Goal: Find specific page/section: Find specific page/section

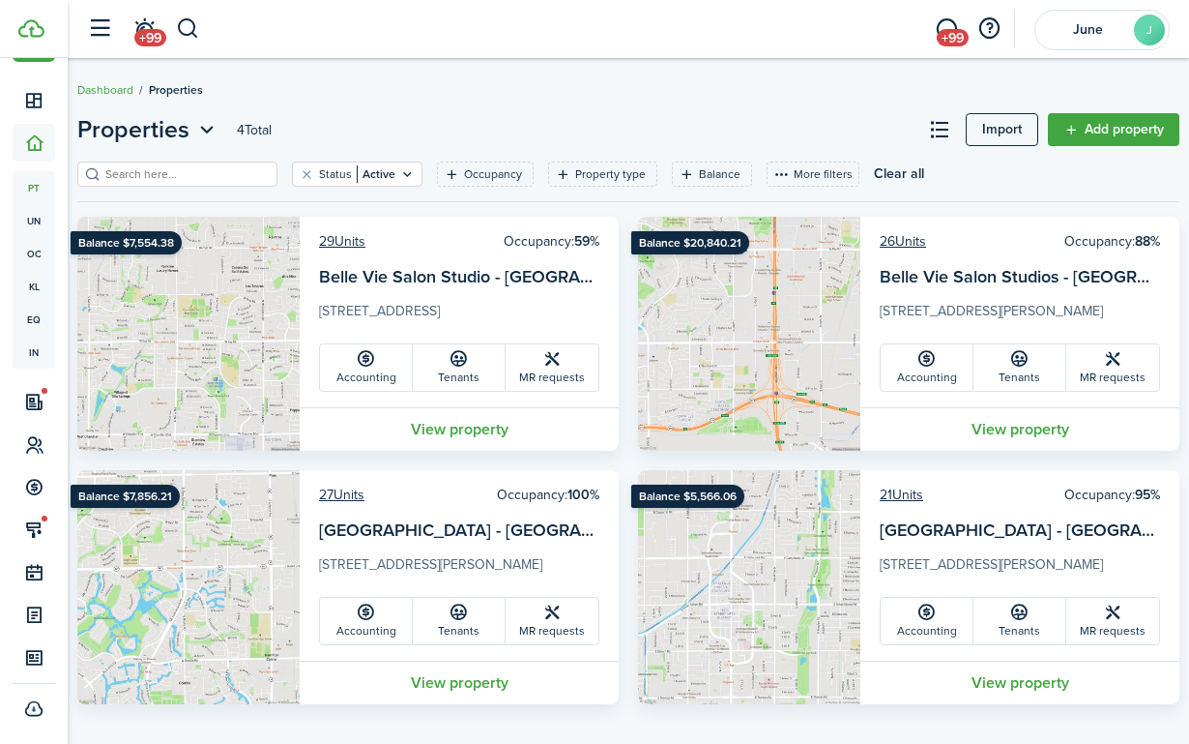
scroll to position [53, 0]
click at [481, 372] on link "Tenants" at bounding box center [459, 367] width 93 height 46
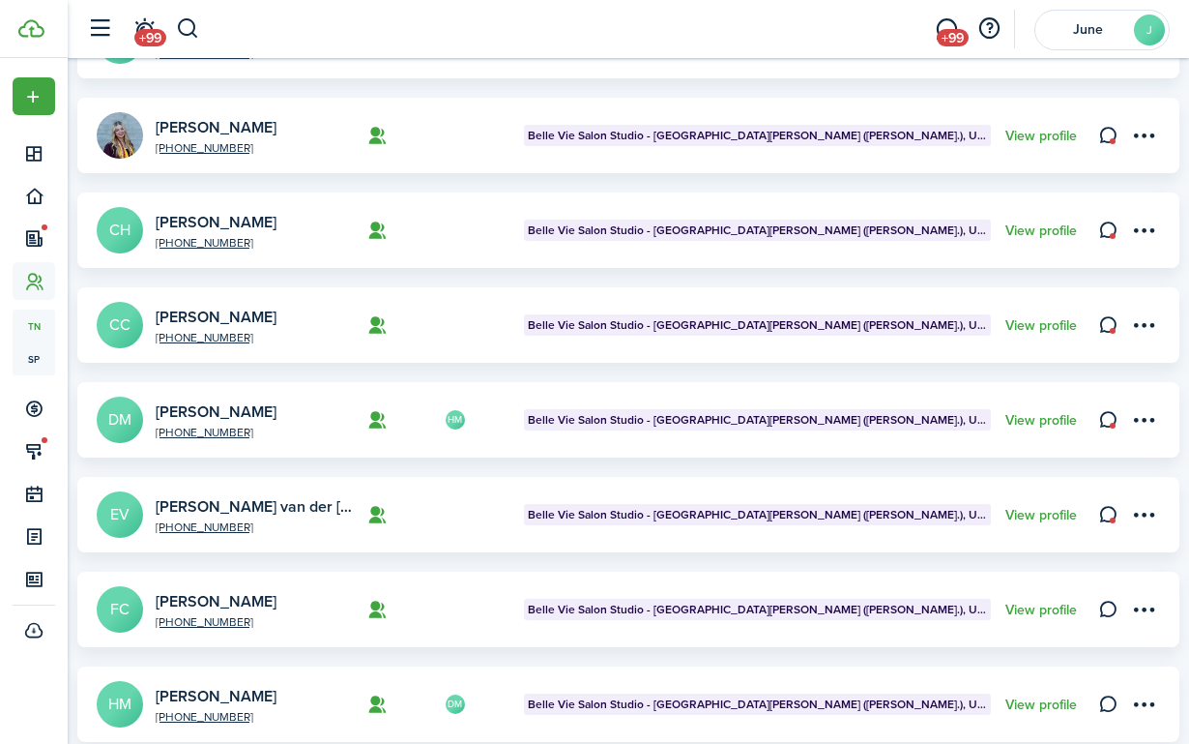
scroll to position [712, 0]
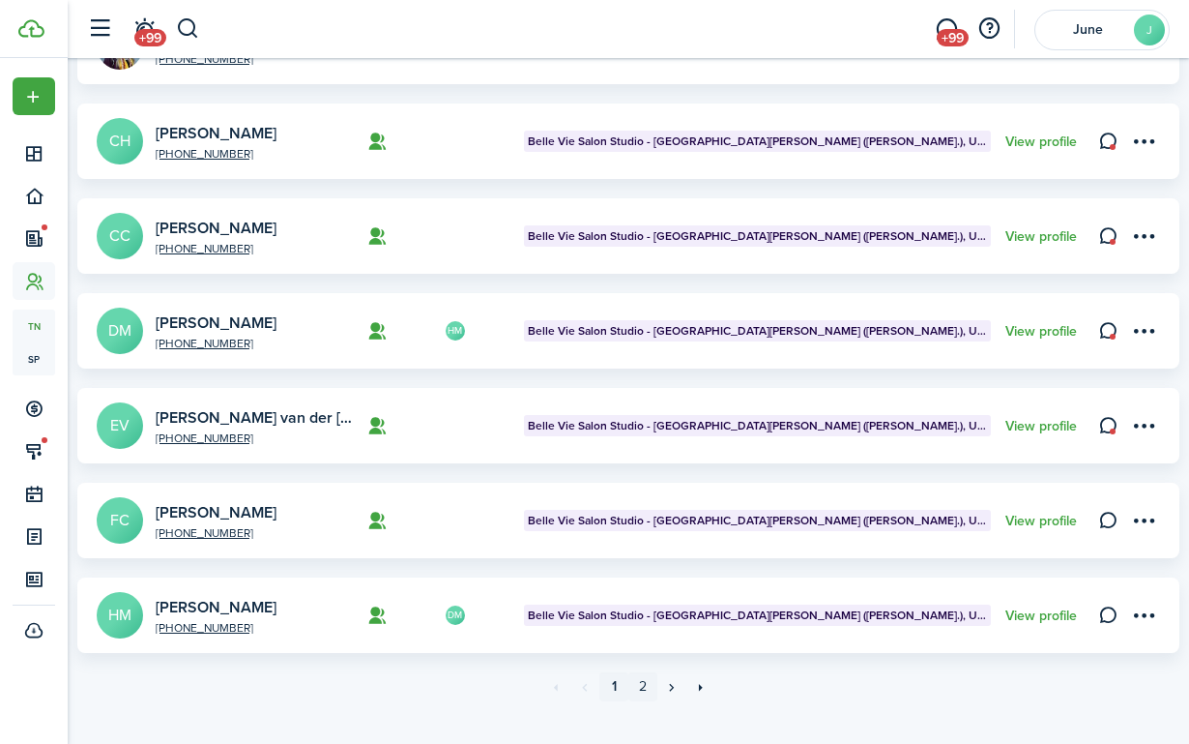
click at [649, 672] on link "2" at bounding box center [643, 686] width 29 height 29
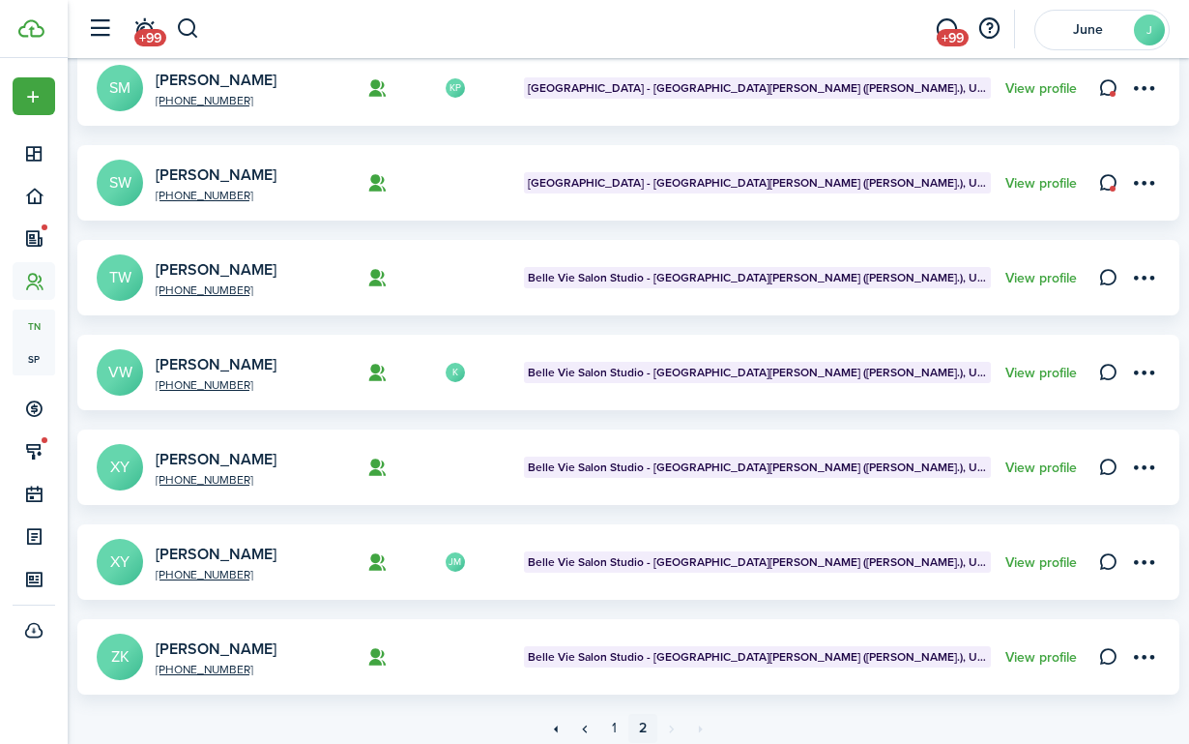
scroll to position [712, 0]
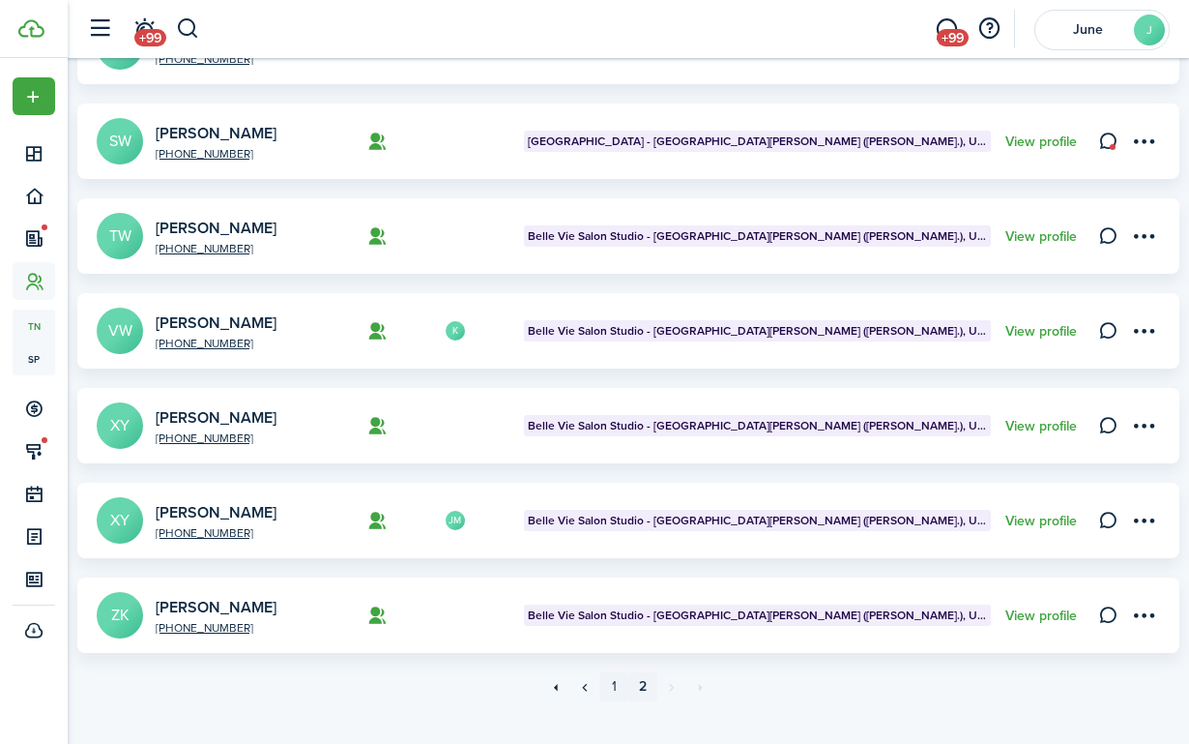
click at [621, 672] on link "1" at bounding box center [614, 686] width 29 height 29
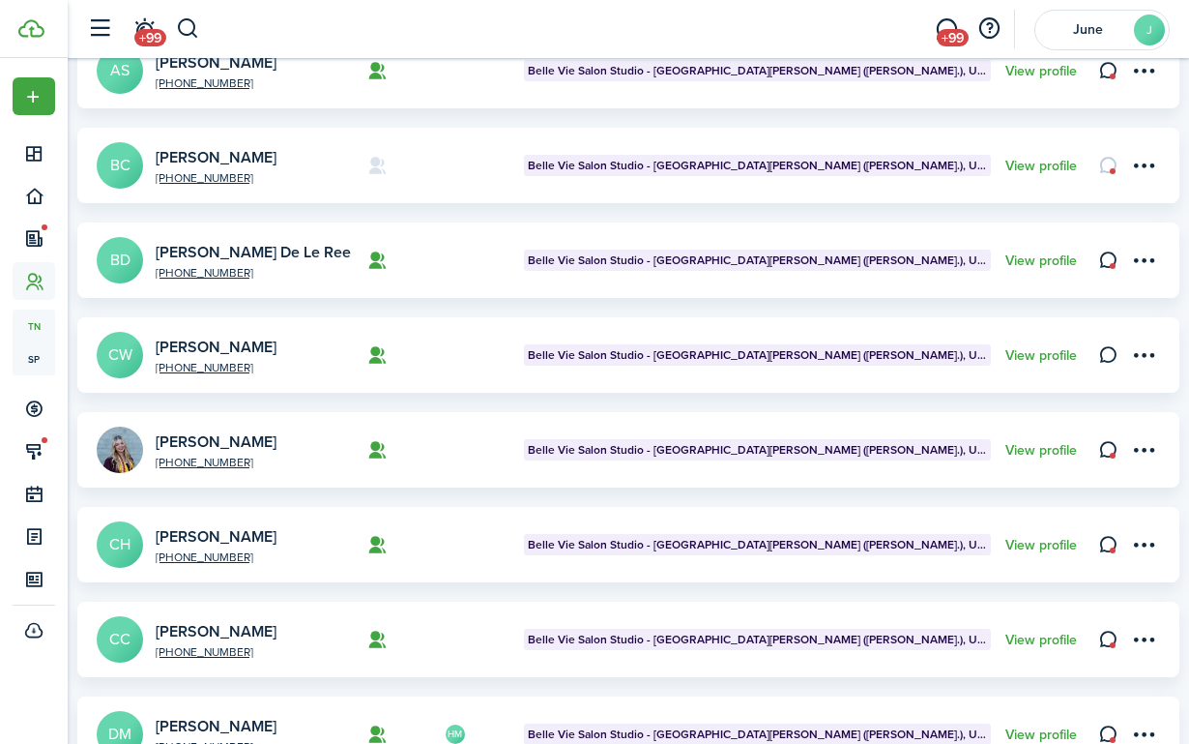
scroll to position [349, 0]
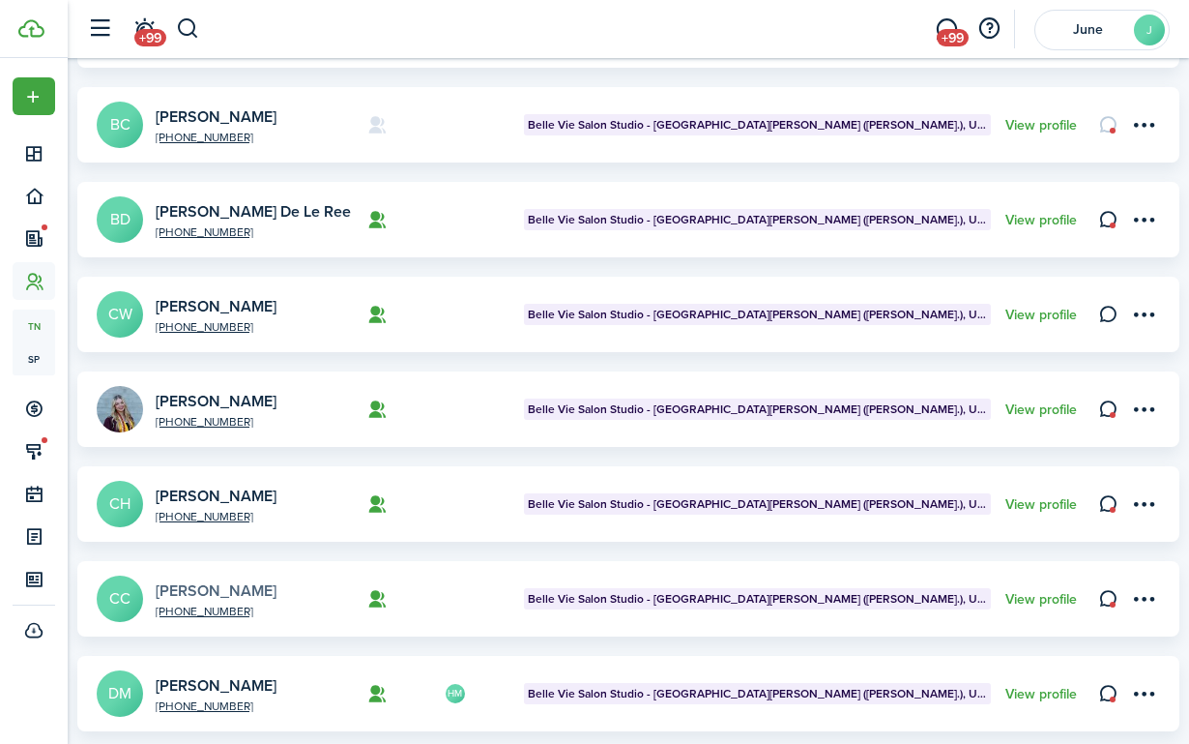
click at [264, 579] on link "[PERSON_NAME]" at bounding box center [216, 590] width 121 height 22
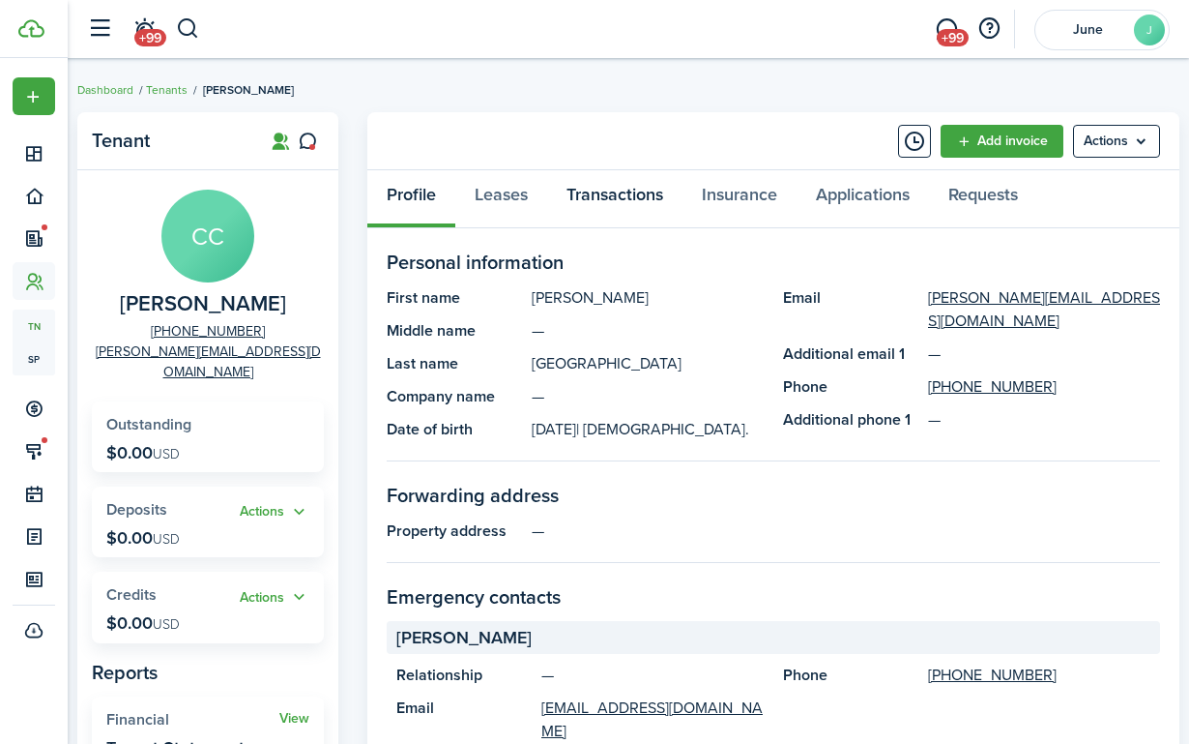
click at [610, 188] on link "Transactions" at bounding box center [614, 199] width 135 height 58
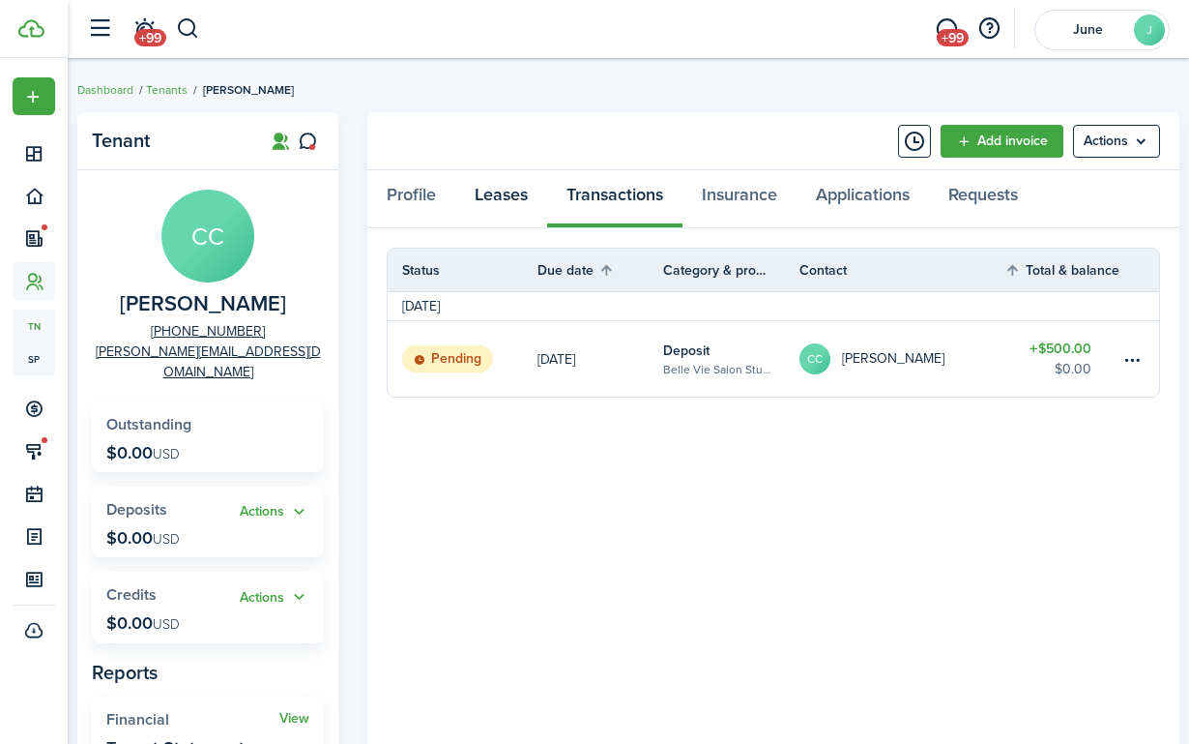
click at [513, 199] on link "Leases" at bounding box center [501, 199] width 92 height 58
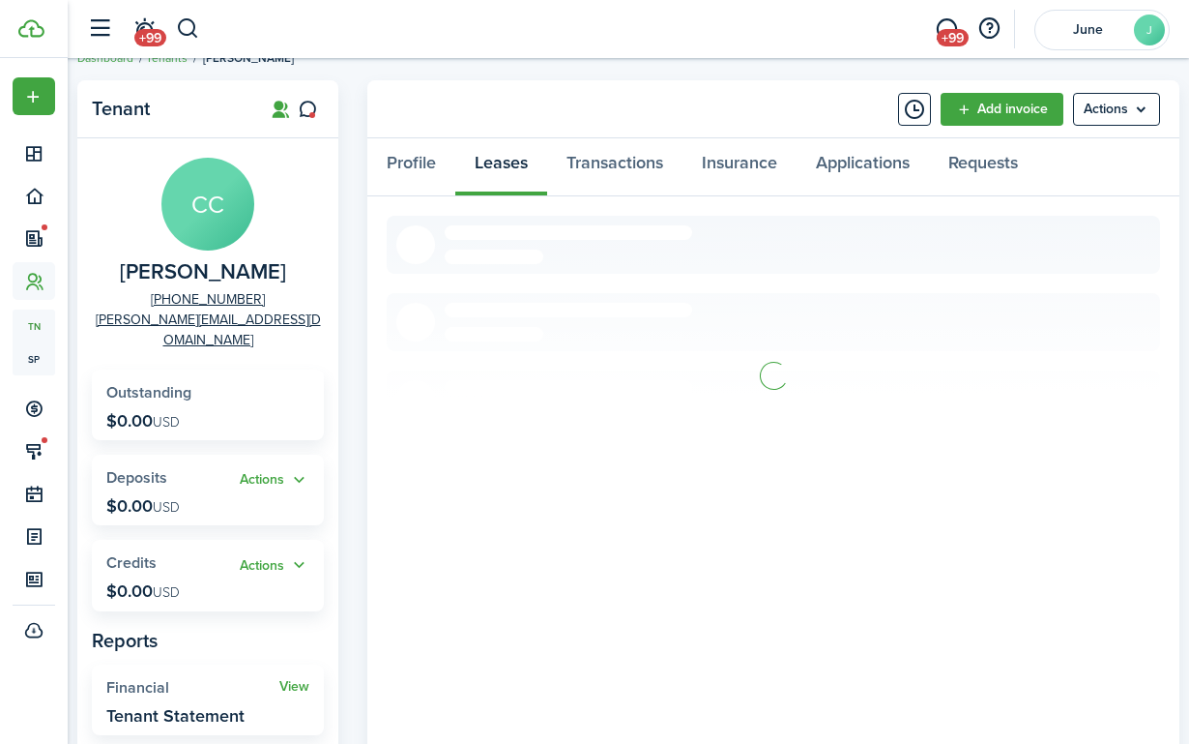
scroll to position [39, 0]
